Goal: Check status

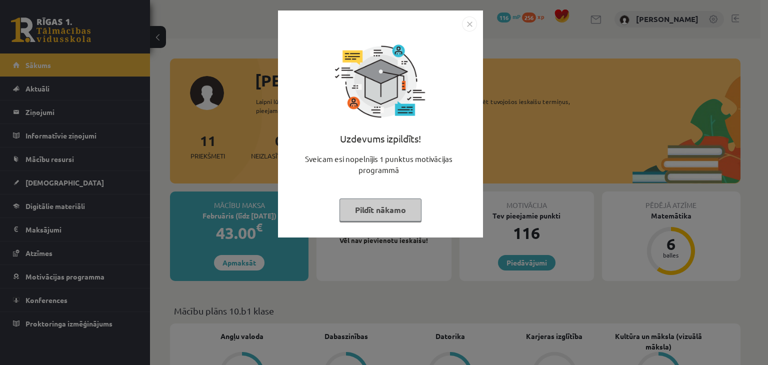
click at [473, 25] on img "Close" at bounding box center [469, 24] width 15 height 15
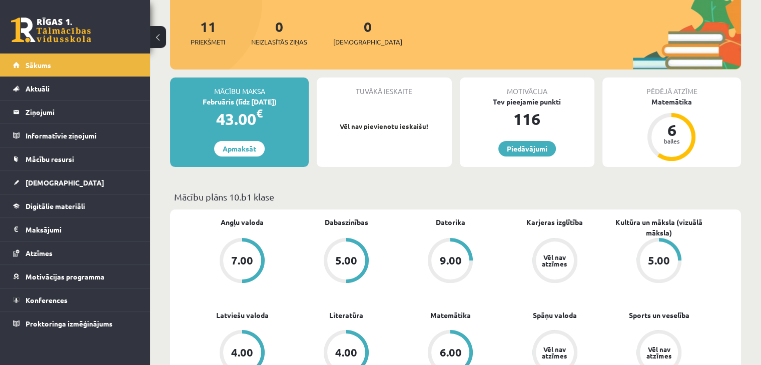
scroll to position [200, 0]
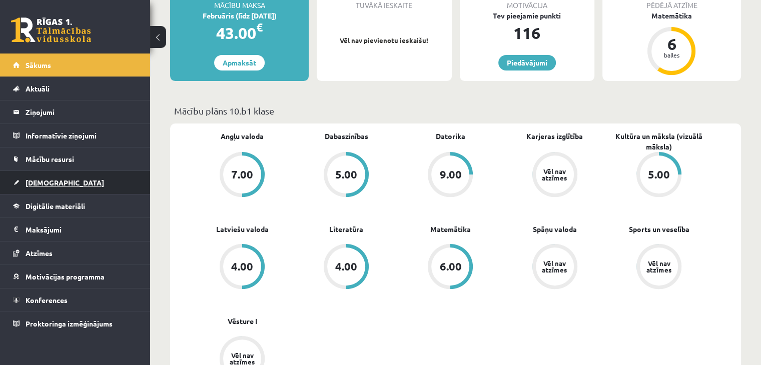
click at [70, 182] on link "[DEMOGRAPHIC_DATA]" at bounding box center [75, 182] width 125 height 23
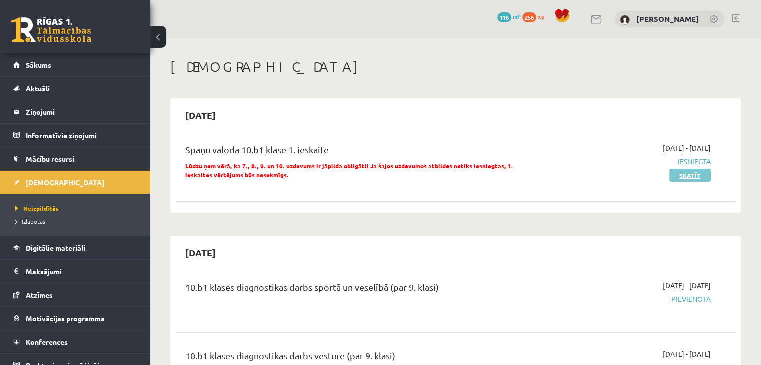
click at [683, 177] on link "Skatīt" at bounding box center [690, 175] width 42 height 13
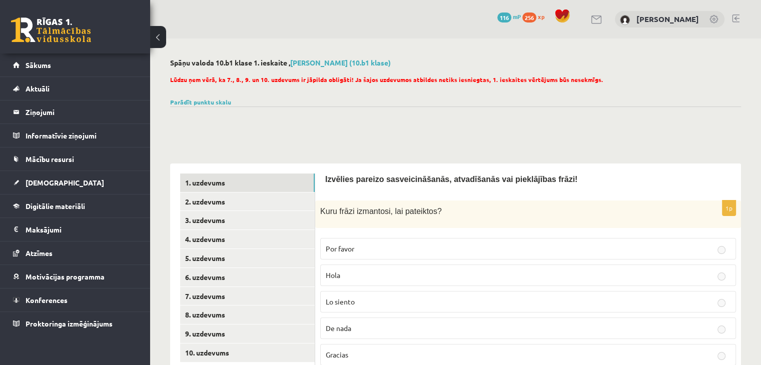
click at [187, 99] on link "Parādīt punktu skalu" at bounding box center [200, 102] width 61 height 8
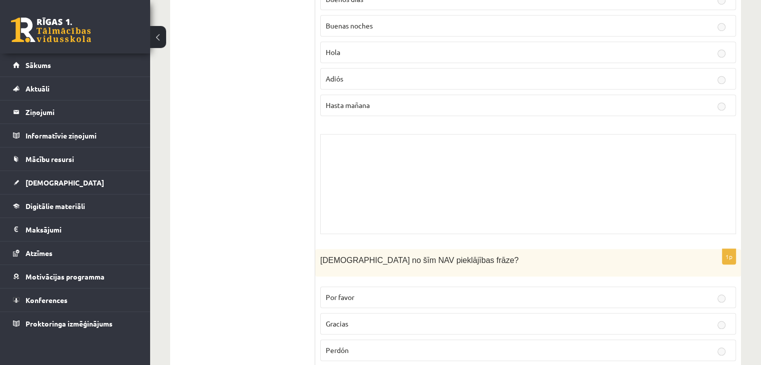
scroll to position [600, 0]
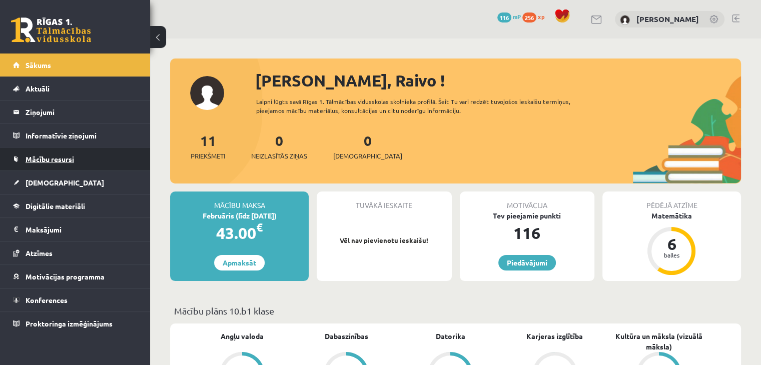
click at [89, 155] on link "Mācību resursi" at bounding box center [75, 159] width 125 height 23
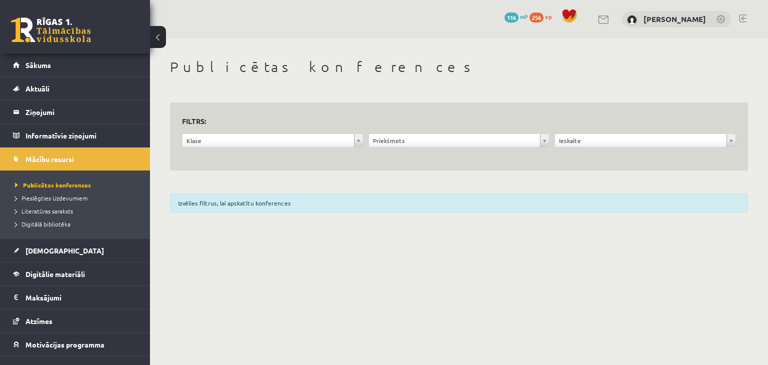
click at [70, 203] on li "Pieslēgties Uzdevumiem" at bounding box center [77, 198] width 125 height 13
click at [70, 200] on span "Pieslēgties Uzdevumiem" at bounding box center [55, 198] width 80 height 8
